Goal: Information Seeking & Learning: Learn about a topic

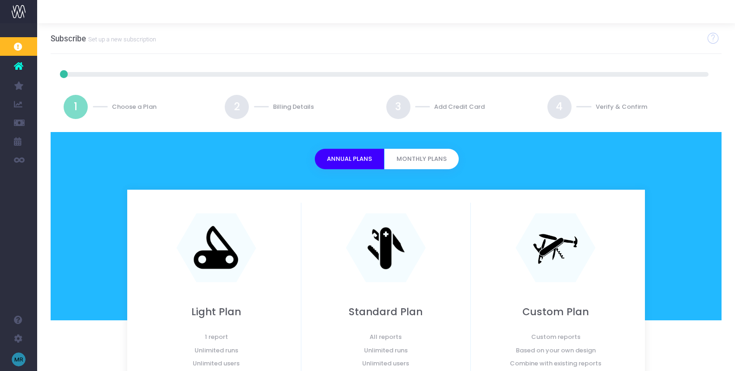
scroll to position [110, 0]
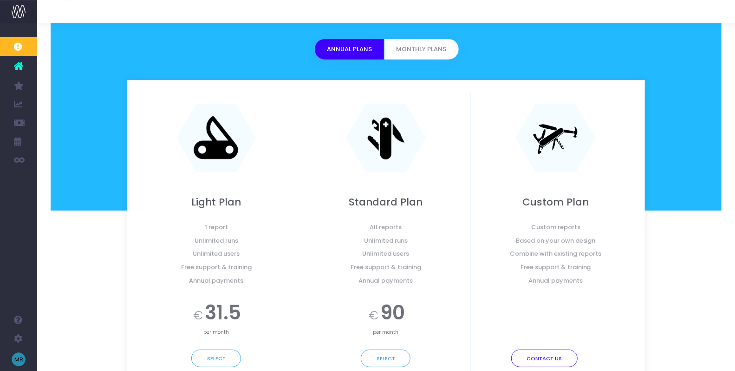
click at [21, 65] on icon at bounding box center [18, 66] width 9 height 12
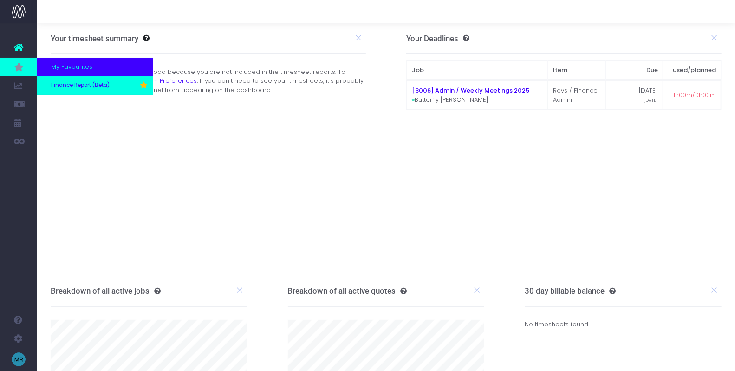
click at [60, 85] on span "Finance Report (Beta)" at bounding box center [80, 85] width 59 height 8
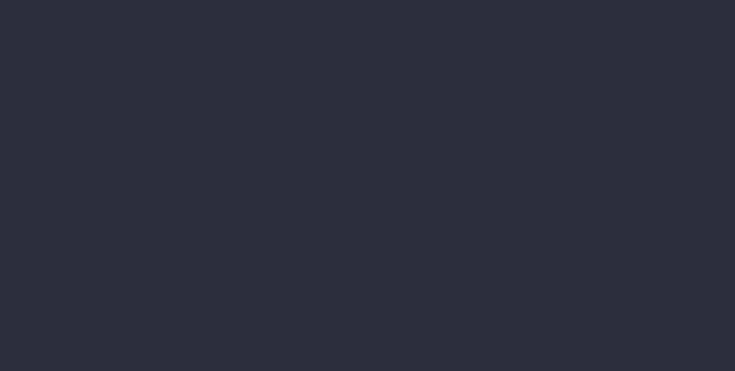
select select "finances"
select select "job"
select select "billing"
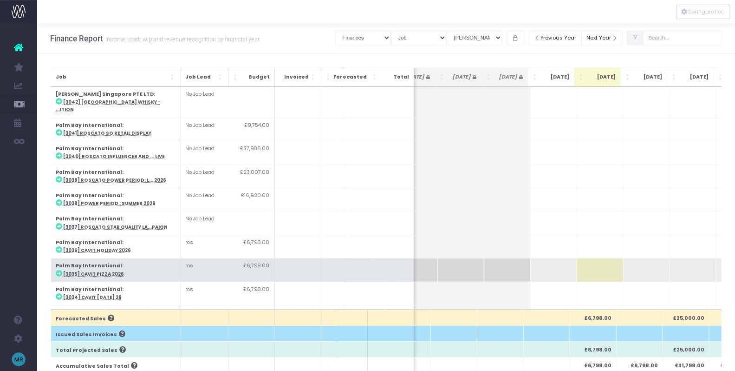
scroll to position [0, 79]
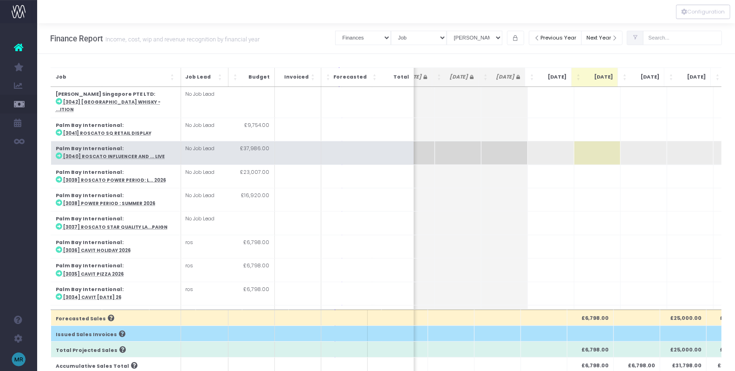
click at [602, 141] on td at bounding box center [597, 152] width 46 height 23
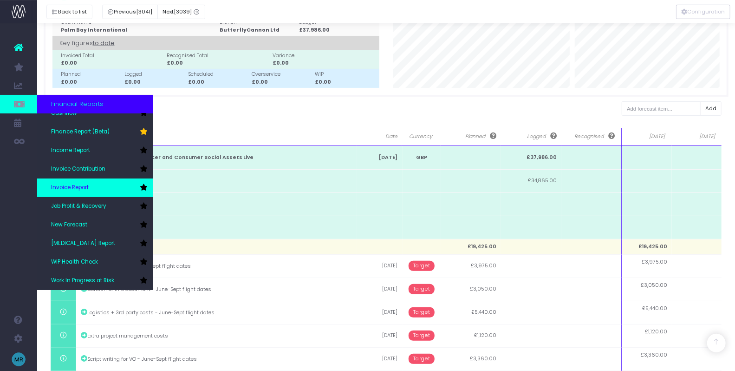
scroll to position [212, 0]
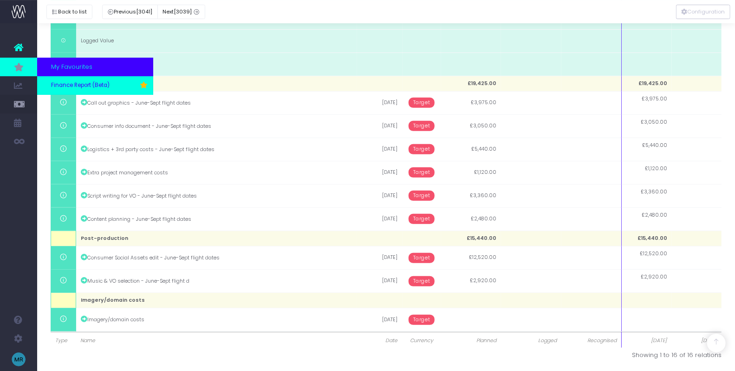
click at [83, 86] on span "Finance Report (Beta)" at bounding box center [80, 85] width 59 height 8
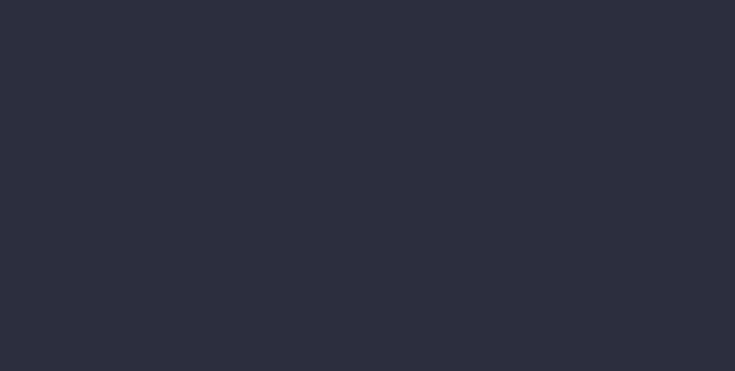
select select "finances"
select select "job"
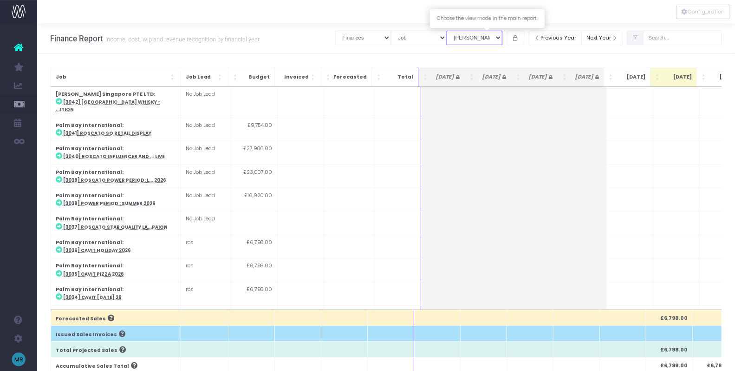
click at [503, 39] on select "View Mode Billings Revenue Recognition WIP" at bounding box center [475, 38] width 56 height 14
select select "revrec"
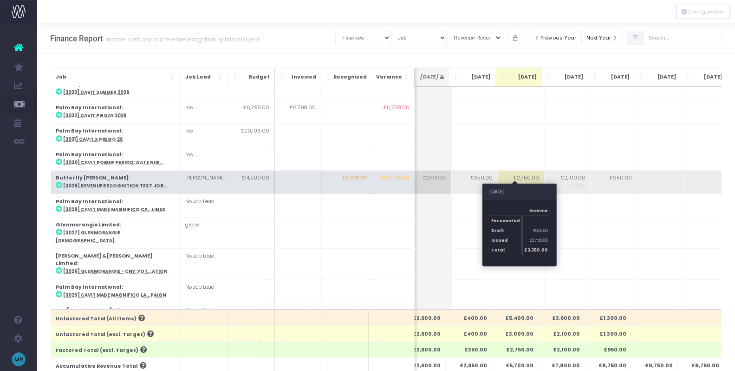
click at [520, 170] on td "£2,750.00 £600.00" at bounding box center [521, 181] width 46 height 23
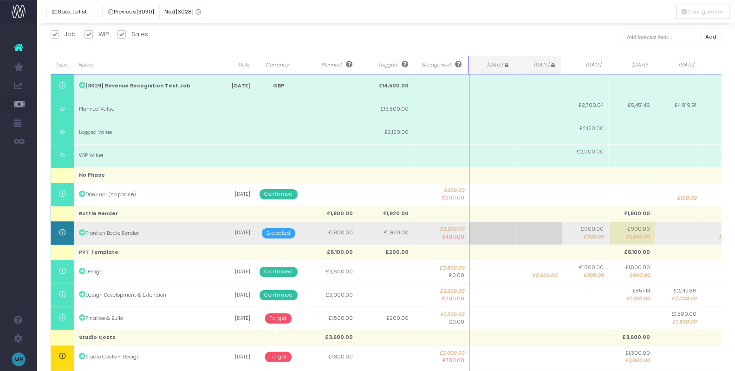
click at [594, 230] on span "£900.00" at bounding box center [593, 228] width 23 height 7
type input "200"
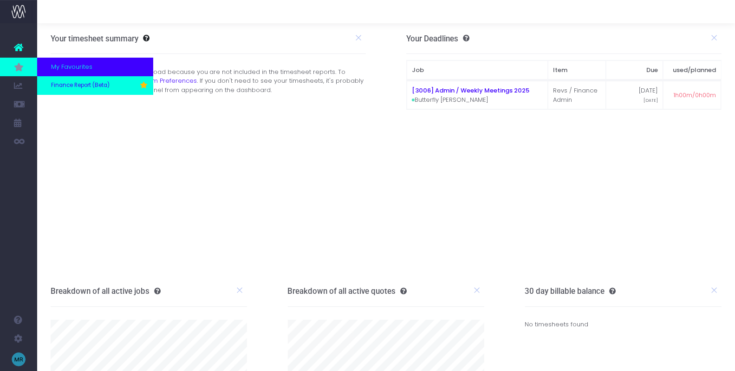
click at [65, 87] on span "Finance Report (Beta)" at bounding box center [80, 85] width 59 height 8
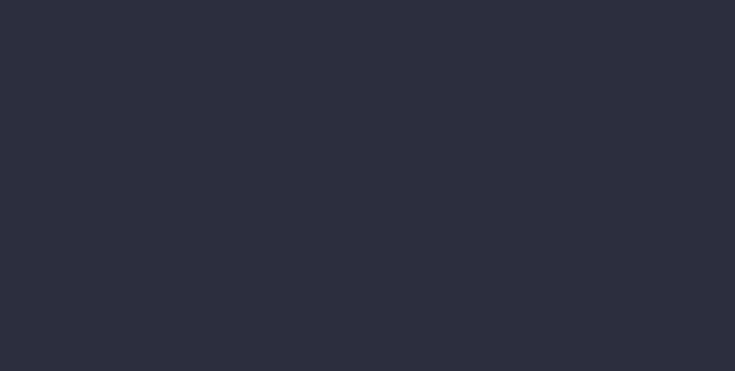
select select "finances"
select select "job"
select select "revrec"
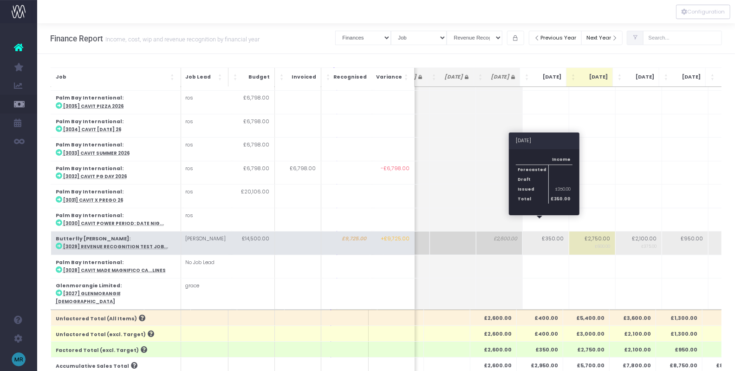
click at [546, 231] on td "£350.00" at bounding box center [546, 242] width 46 height 23
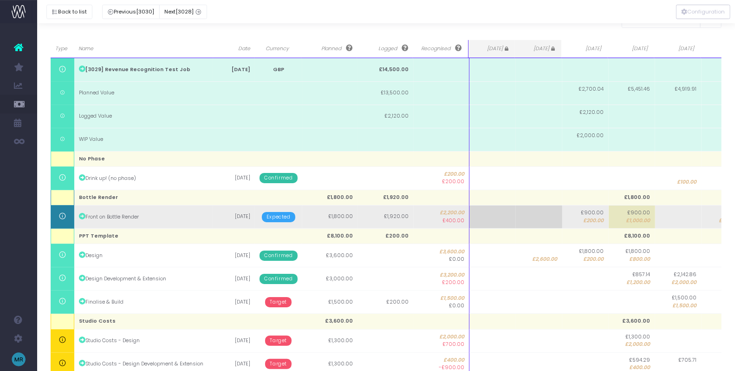
click at [591, 209] on span "£900.00" at bounding box center [593, 212] width 23 height 7
click at [597, 212] on span "£900.00" at bounding box center [593, 212] width 23 height 7
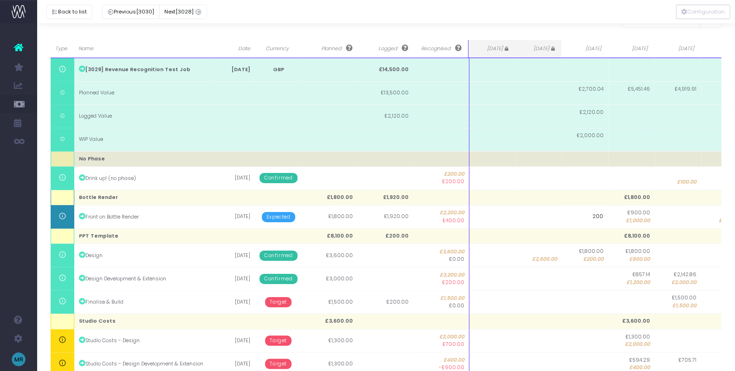
click at [579, 161] on td at bounding box center [586, 158] width 46 height 15
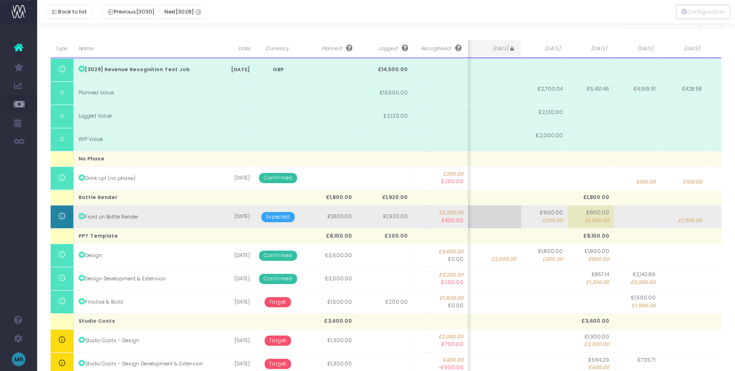
scroll to position [0, 43]
click at [548, 220] on span "£200.00" at bounding box center [551, 220] width 20 height 7
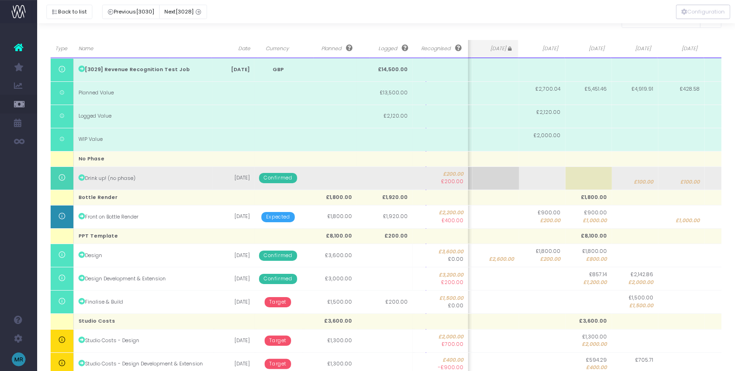
click at [546, 175] on td at bounding box center [542, 177] width 46 height 23
type input "-200"
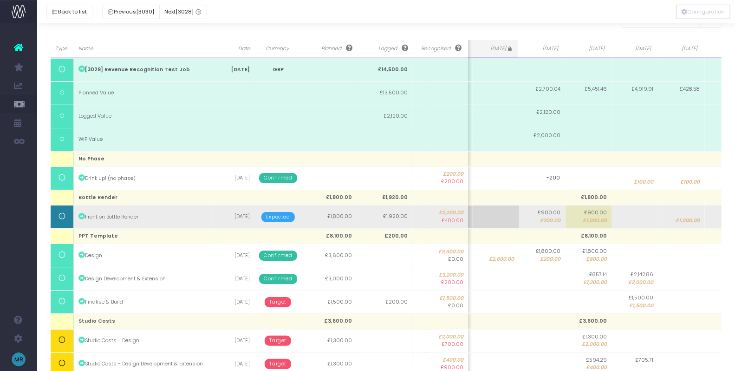
click at [546, 220] on body "Oh my... this is bad. wayahead wasn't able to load this page. Please contact su…" at bounding box center [367, 48] width 735 height 371
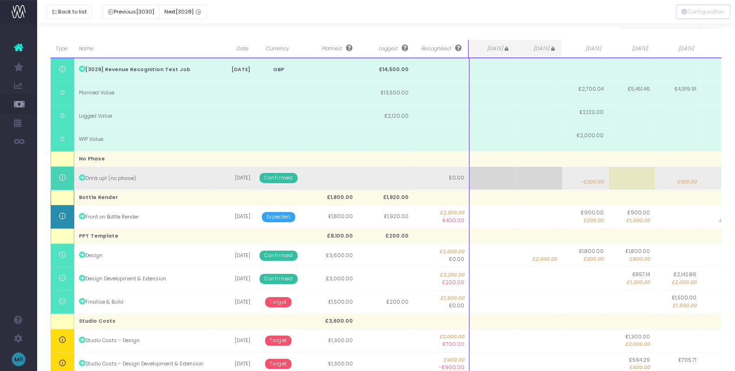
click at [589, 178] on span "-£200.00" at bounding box center [592, 181] width 23 height 7
type input "-200"
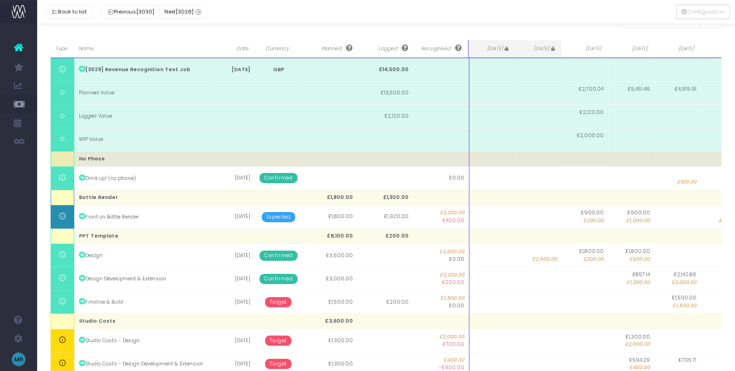
click at [581, 154] on body "Oh my... this is bad. wayahead wasn't able to load this page. Please contact su…" at bounding box center [367, 48] width 735 height 371
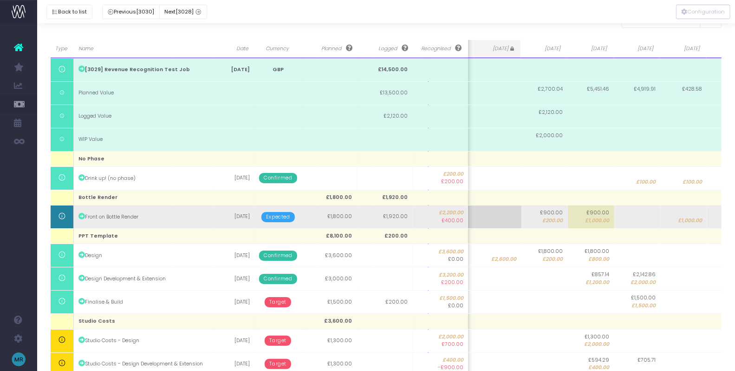
scroll to position [0, 43]
drag, startPoint x: 445, startPoint y: 220, endPoint x: 465, endPoint y: 219, distance: 19.1
click at [465, 219] on td "£2,200.00 £400.00" at bounding box center [441, 216] width 56 height 23
click at [441, 226] on td "£2,200.00 £400.00" at bounding box center [441, 216] width 56 height 23
drag, startPoint x: 444, startPoint y: 220, endPoint x: 463, endPoint y: 220, distance: 19.5
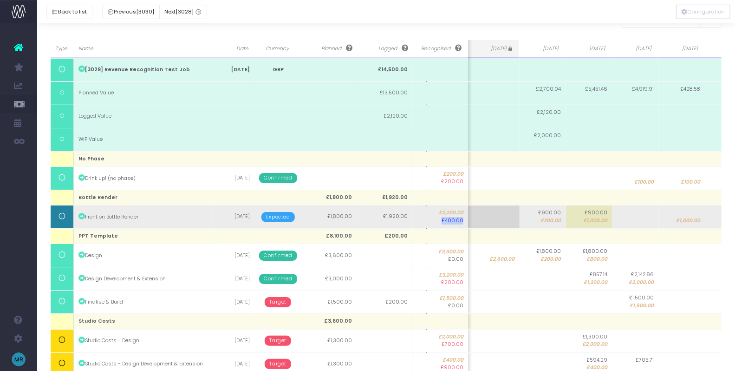
click at [463, 220] on span "£400.00" at bounding box center [441, 220] width 46 height 7
drag, startPoint x: 356, startPoint y: 216, endPoint x: 326, endPoint y: 214, distance: 29.8
click at [326, 214] on td "£1,800.00" at bounding box center [329, 216] width 56 height 23
drag, startPoint x: 387, startPoint y: 215, endPoint x: 424, endPoint y: 215, distance: 36.2
click at [424, 215] on tr "Front on Bottle Render 14 Sep 2025 Expected £1,800.00 £1,920.00 £2,200.00 £400.…" at bounding box center [403, 216] width 790 height 23
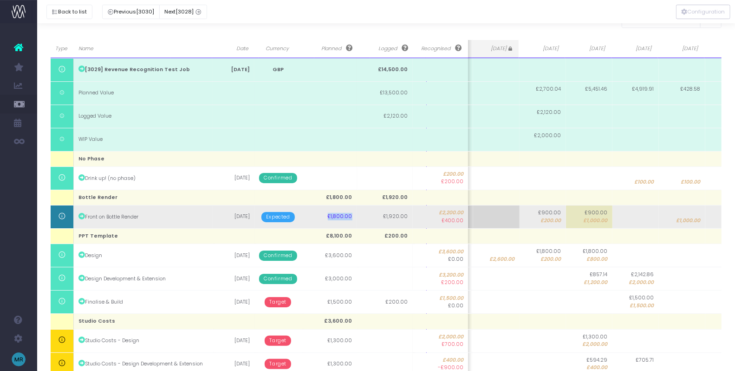
drag, startPoint x: 353, startPoint y: 216, endPoint x: 327, endPoint y: 216, distance: 26.0
click at [327, 216] on td "£1,800.00" at bounding box center [329, 216] width 56 height 23
drag, startPoint x: 440, startPoint y: 212, endPoint x: 469, endPoint y: 212, distance: 28.3
click at [469, 212] on tr "Front on Bottle Render 14 Sep 2025 Expected £1,800.00 £1,920.00 £2,200.00 £400.…" at bounding box center [403, 216] width 790 height 23
click at [686, 218] on span "£1,000.00" at bounding box center [689, 220] width 24 height 7
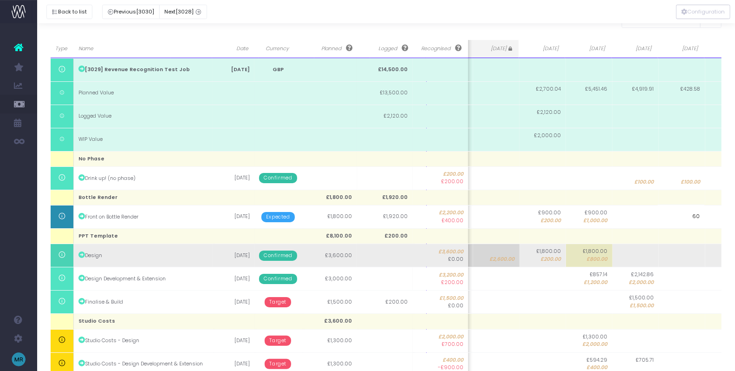
type input "600"
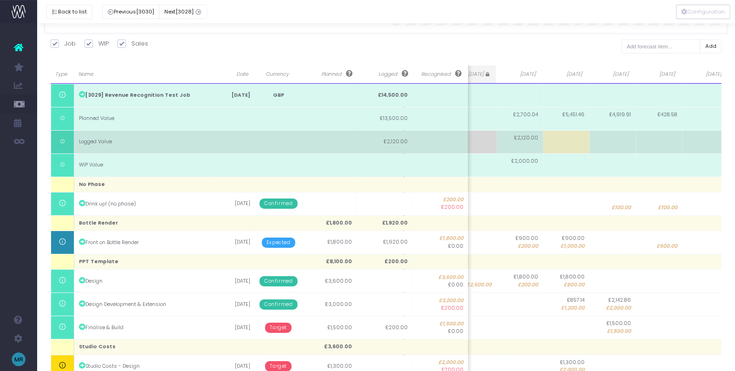
scroll to position [111, 0]
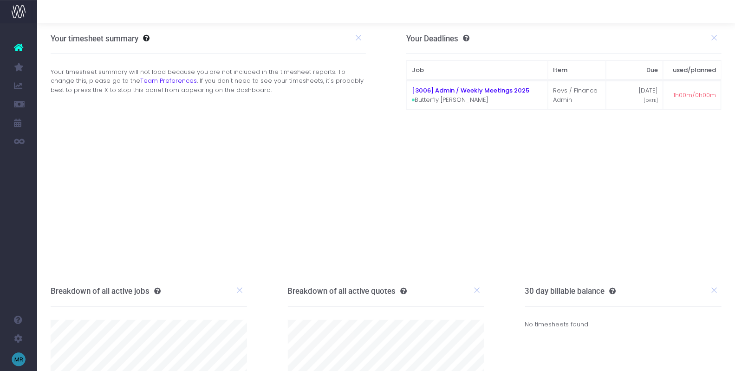
click at [70, 88] on div "Your timesheet summary will not load because you are not included in the timesh…" at bounding box center [208, 80] width 329 height 27
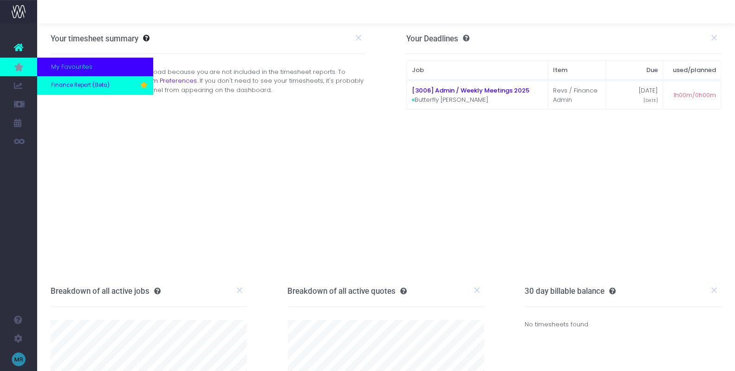
click at [66, 90] on link "Finance Report (Beta)" at bounding box center [95, 85] width 116 height 19
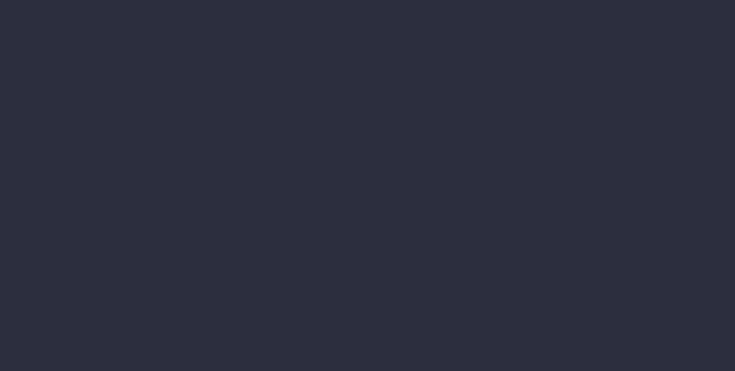
select select "finances"
select select "job"
select select "revrec"
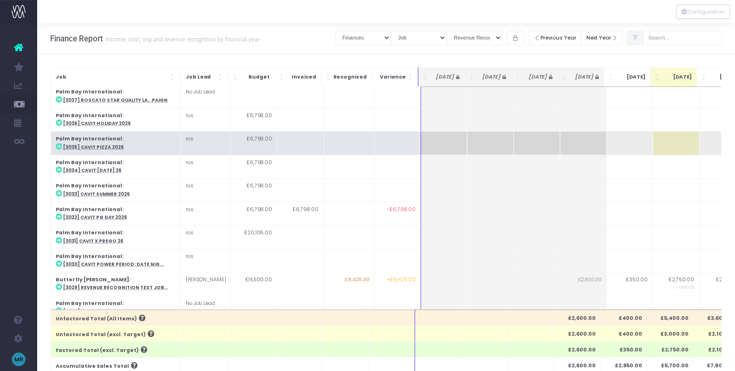
scroll to position [132, 0]
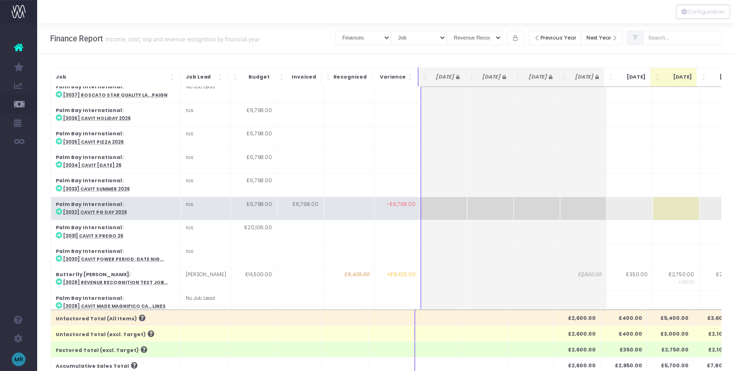
click at [664, 196] on td at bounding box center [676, 207] width 46 height 23
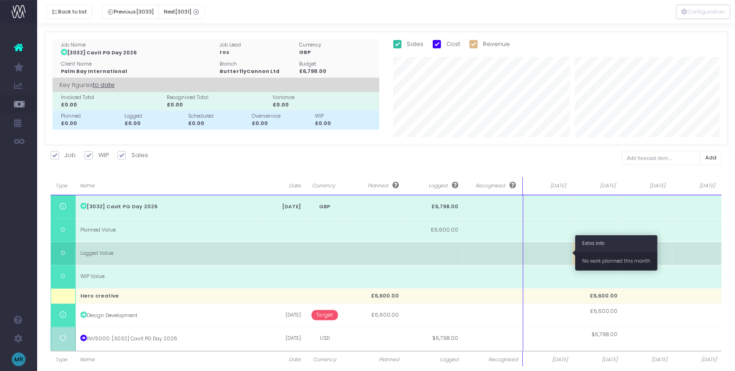
scroll to position [20, 0]
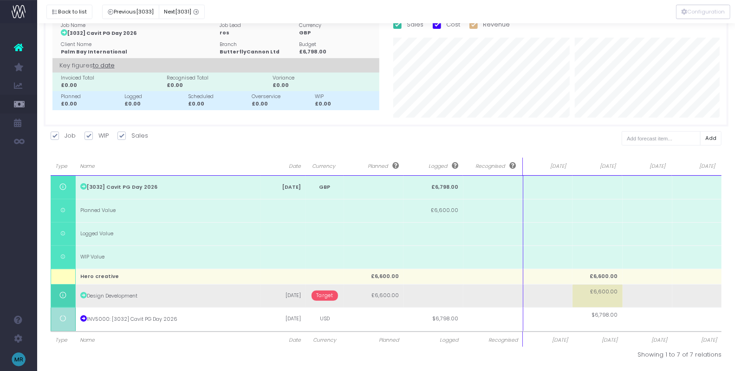
click at [603, 297] on td "£6,600.00" at bounding box center [598, 295] width 50 height 23
type input "500"
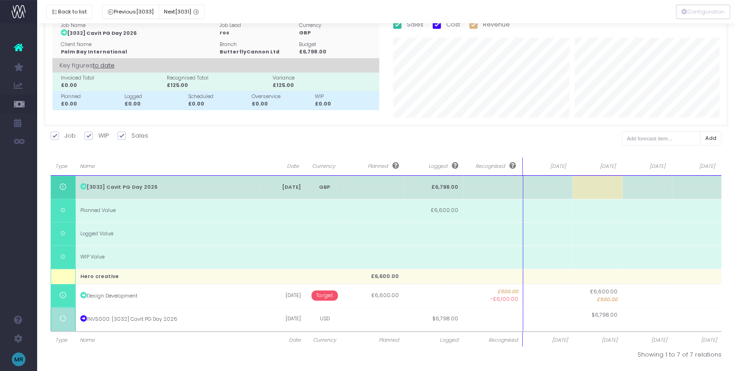
scroll to position [0, 0]
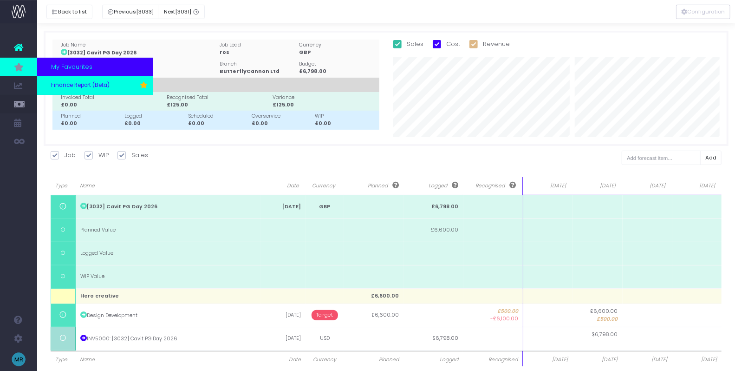
click at [79, 85] on span "Finance Report (Beta)" at bounding box center [80, 85] width 59 height 8
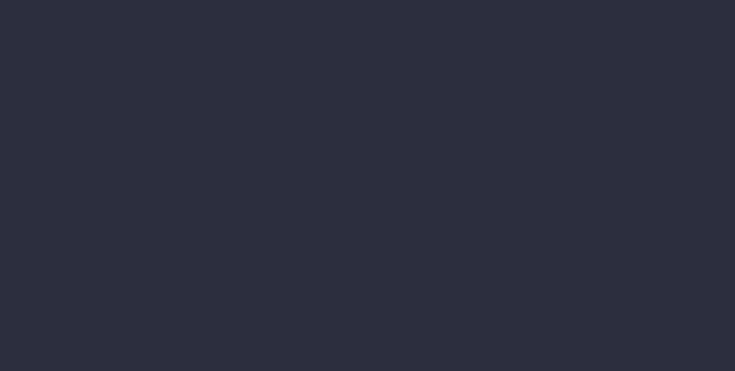
select select "finances"
select select "job"
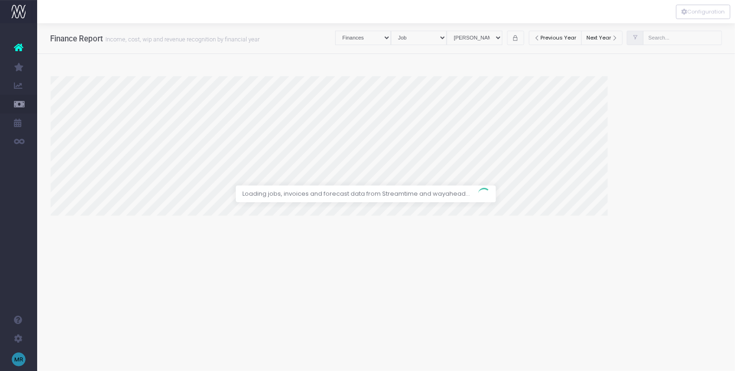
select select "revrec"
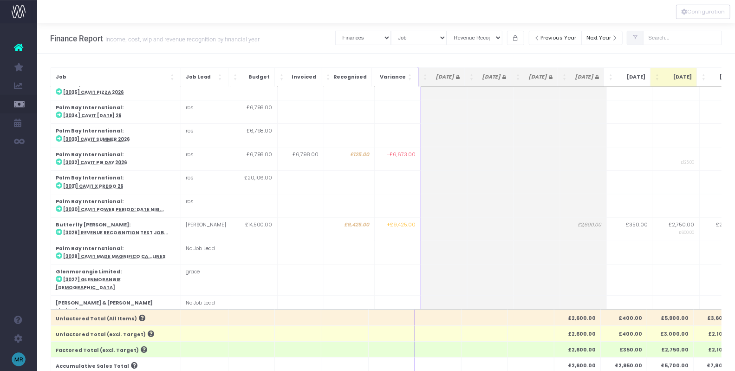
scroll to position [183, 0]
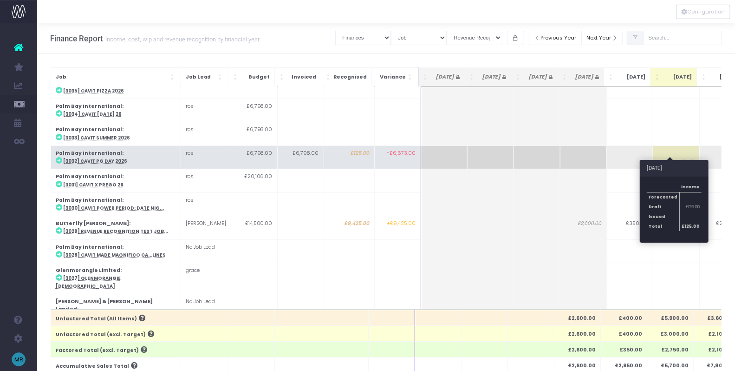
click at [674, 146] on td "£125.00" at bounding box center [676, 156] width 46 height 23
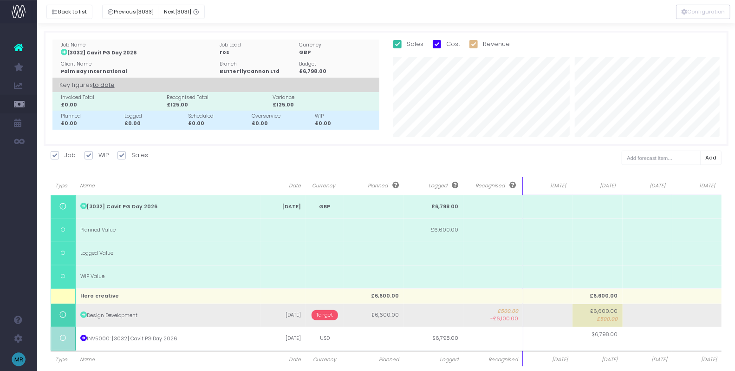
click at [320, 315] on span "Target" at bounding box center [325, 315] width 26 height 10
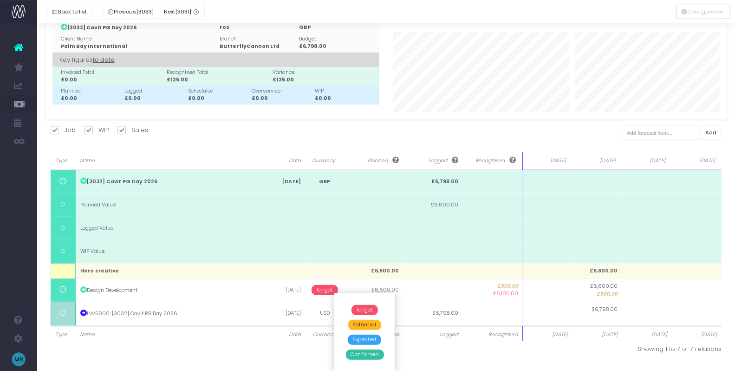
scroll to position [26, 0]
click at [370, 353] on span "Confirmed" at bounding box center [365, 354] width 38 height 10
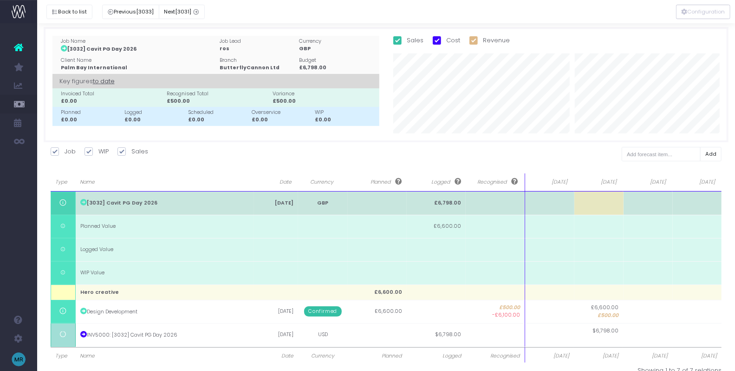
scroll to position [0, 0]
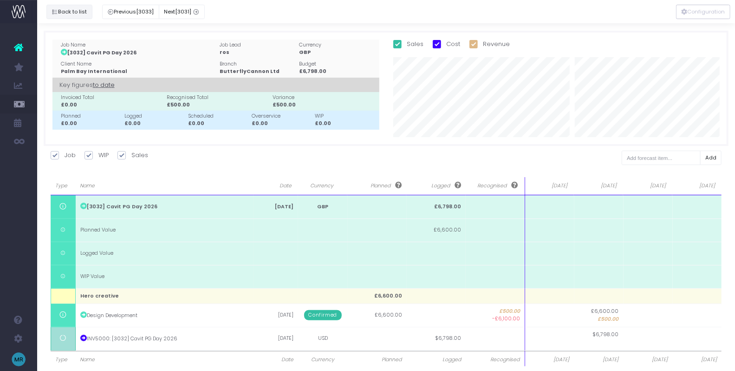
click at [72, 12] on button "Back to list" at bounding box center [69, 12] width 46 height 14
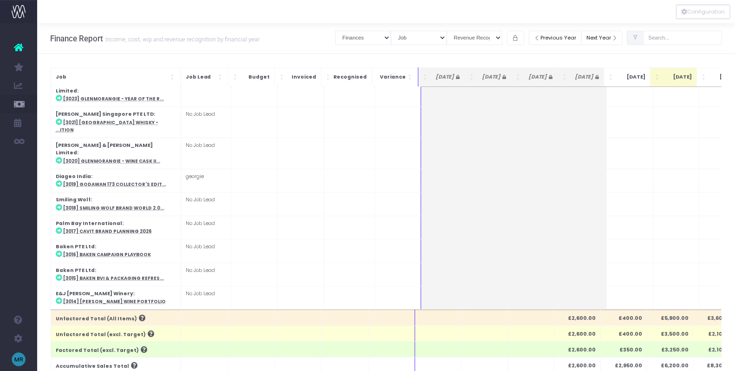
scroll to position [515, 0]
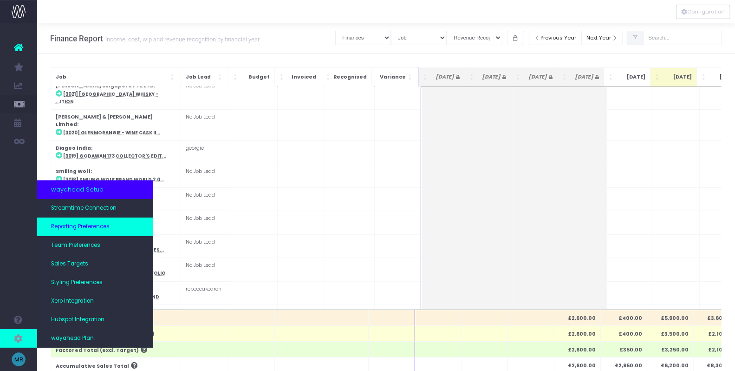
click at [100, 228] on span "Reporting Preferences" at bounding box center [80, 226] width 59 height 8
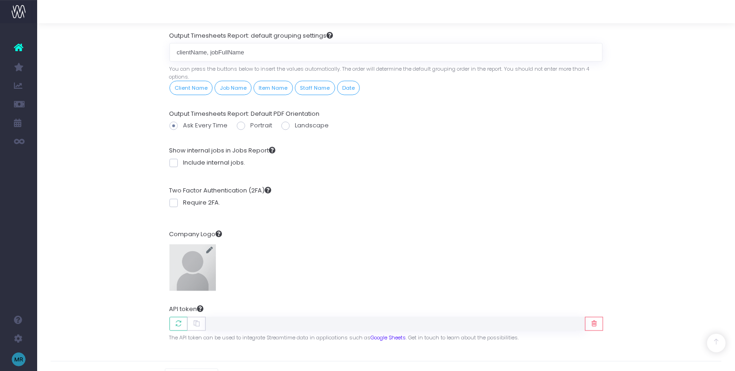
scroll to position [1001, 0]
